Goal: Download file/media

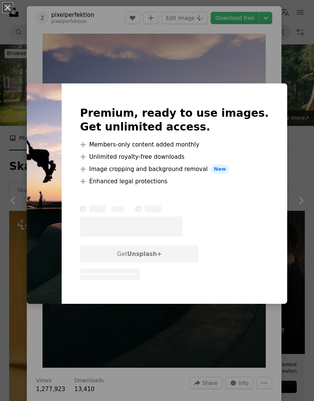
scroll to position [2882, 0]
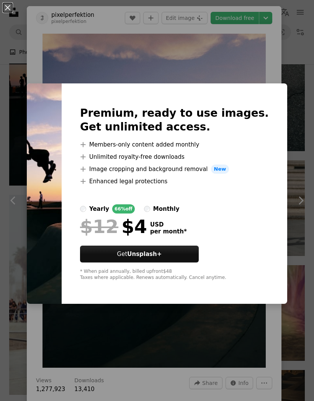
click at [233, 31] on div "An X shape Premium, ready to use images. Get unlimited access. A plus sign Memb…" at bounding box center [157, 200] width 314 height 401
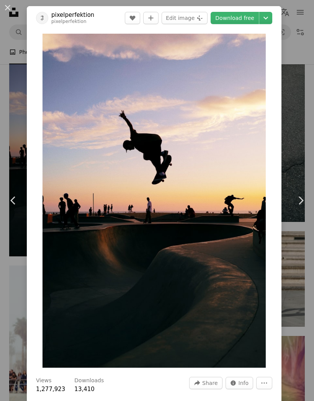
scroll to position [2811, 0]
click at [272, 21] on icon "Chevron down" at bounding box center [266, 17] width 12 height 9
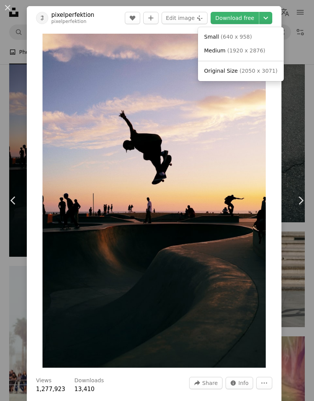
click at [245, 69] on span "( 2050 x 3071 )" at bounding box center [258, 71] width 38 height 6
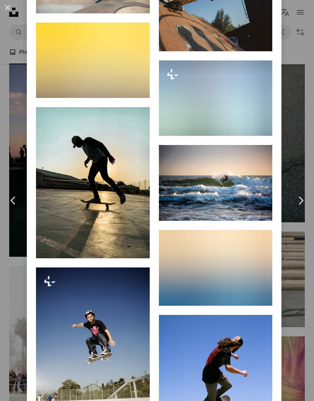
scroll to position [6043, 0]
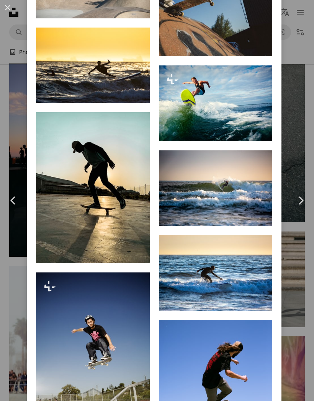
click at [11, 8] on button "An X shape" at bounding box center [7, 7] width 9 height 9
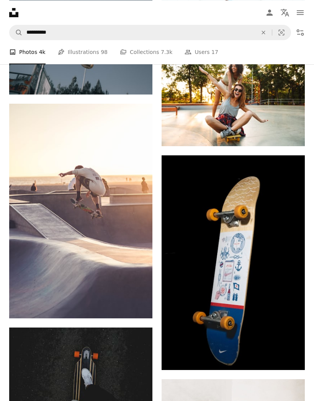
scroll to position [3811, 0]
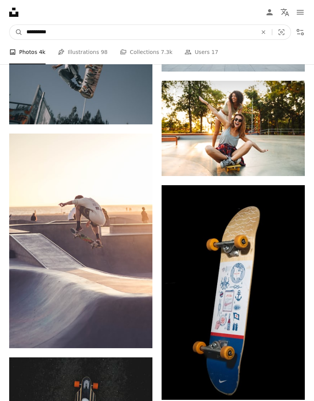
click at [193, 30] on input "**********" at bounding box center [139, 32] width 233 height 15
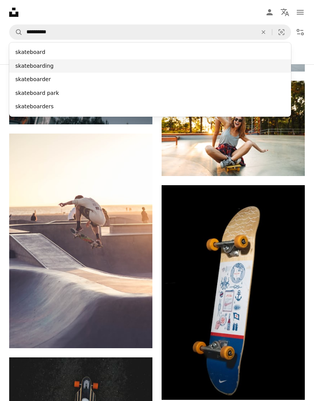
click at [48, 66] on div "skateboarding" at bounding box center [150, 66] width 282 height 14
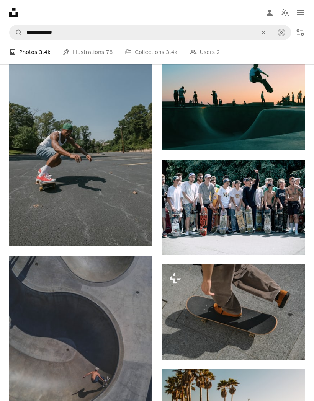
scroll to position [2520, 0]
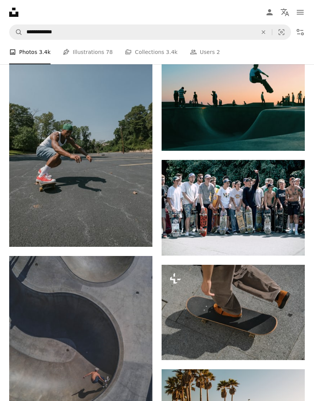
click at [240, 110] on img at bounding box center [233, 103] width 143 height 96
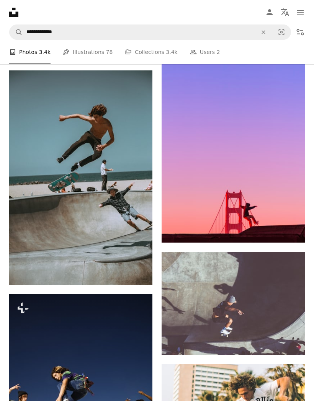
scroll to position [5355, 0]
